Goal: Task Accomplishment & Management: Use online tool/utility

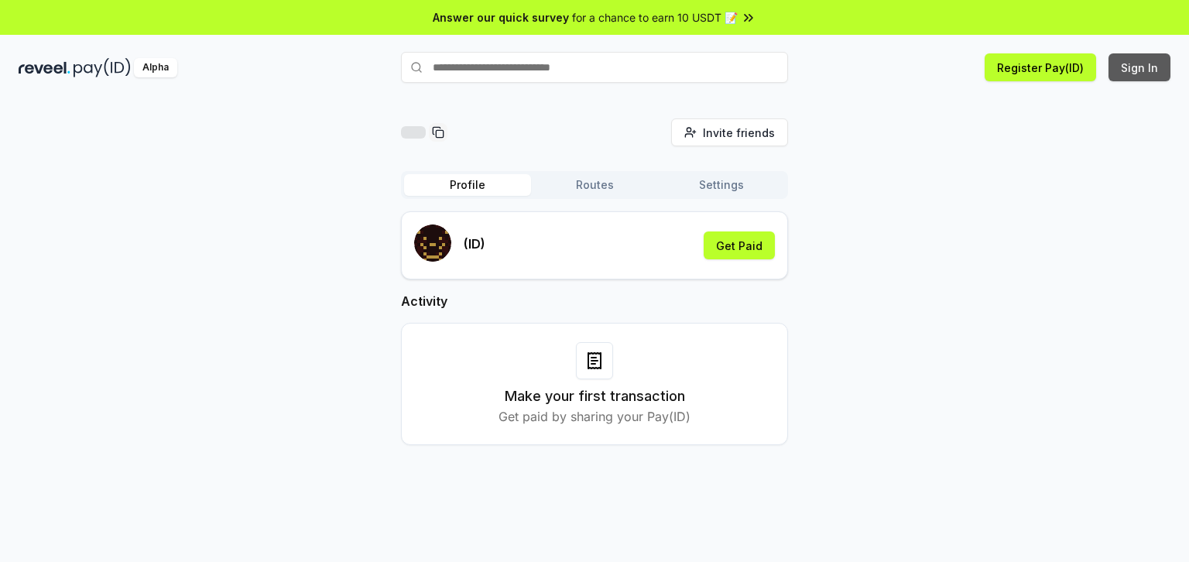
click at [1148, 67] on button "Sign In" at bounding box center [1140, 67] width 62 height 28
click at [1126, 74] on button "Sign In" at bounding box center [1140, 67] width 62 height 28
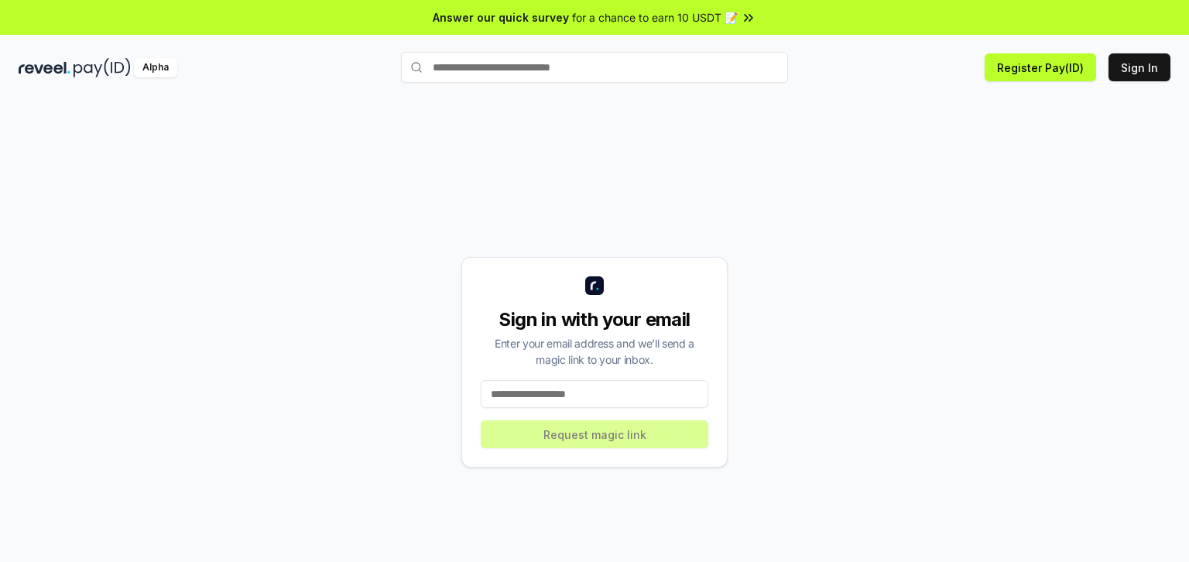
click at [626, 386] on input at bounding box center [595, 394] width 228 height 28
